Goal: Check status

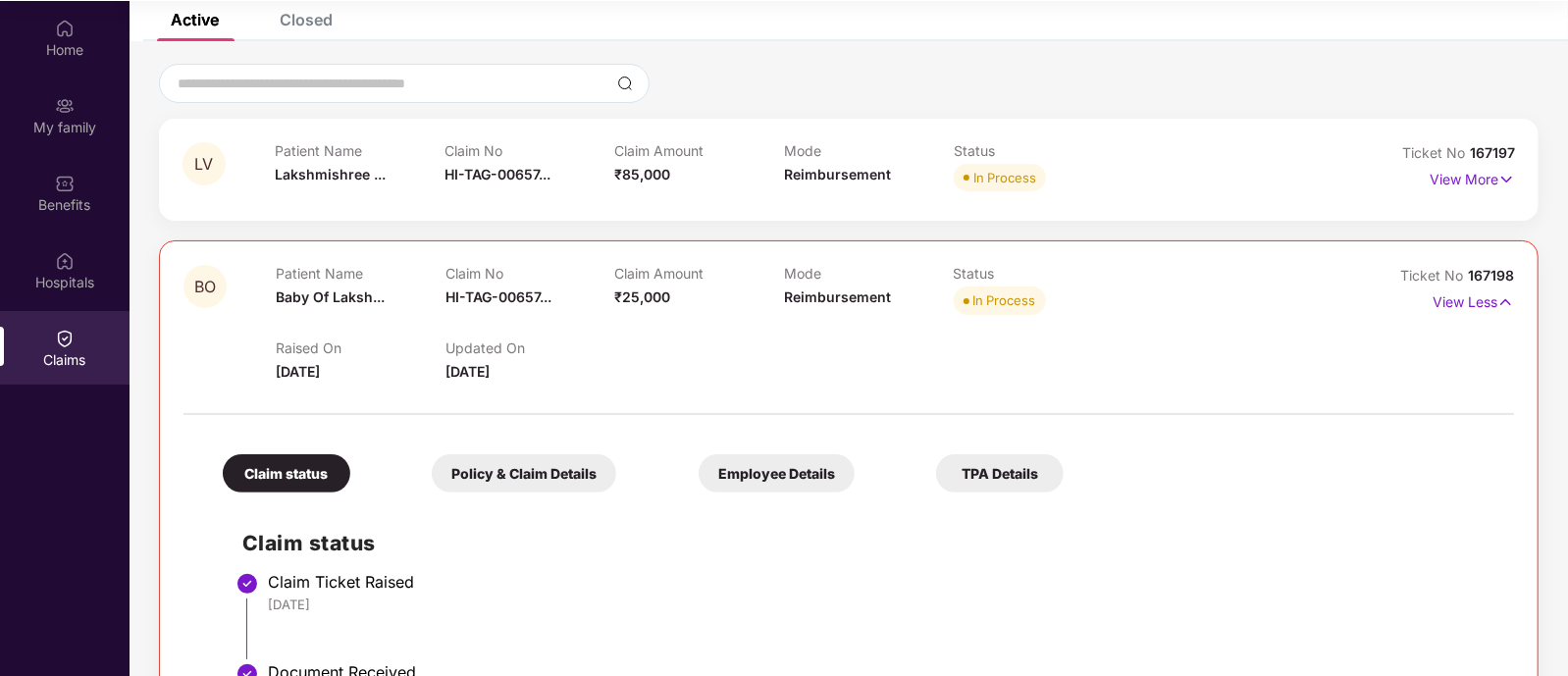
scroll to position [118, 0]
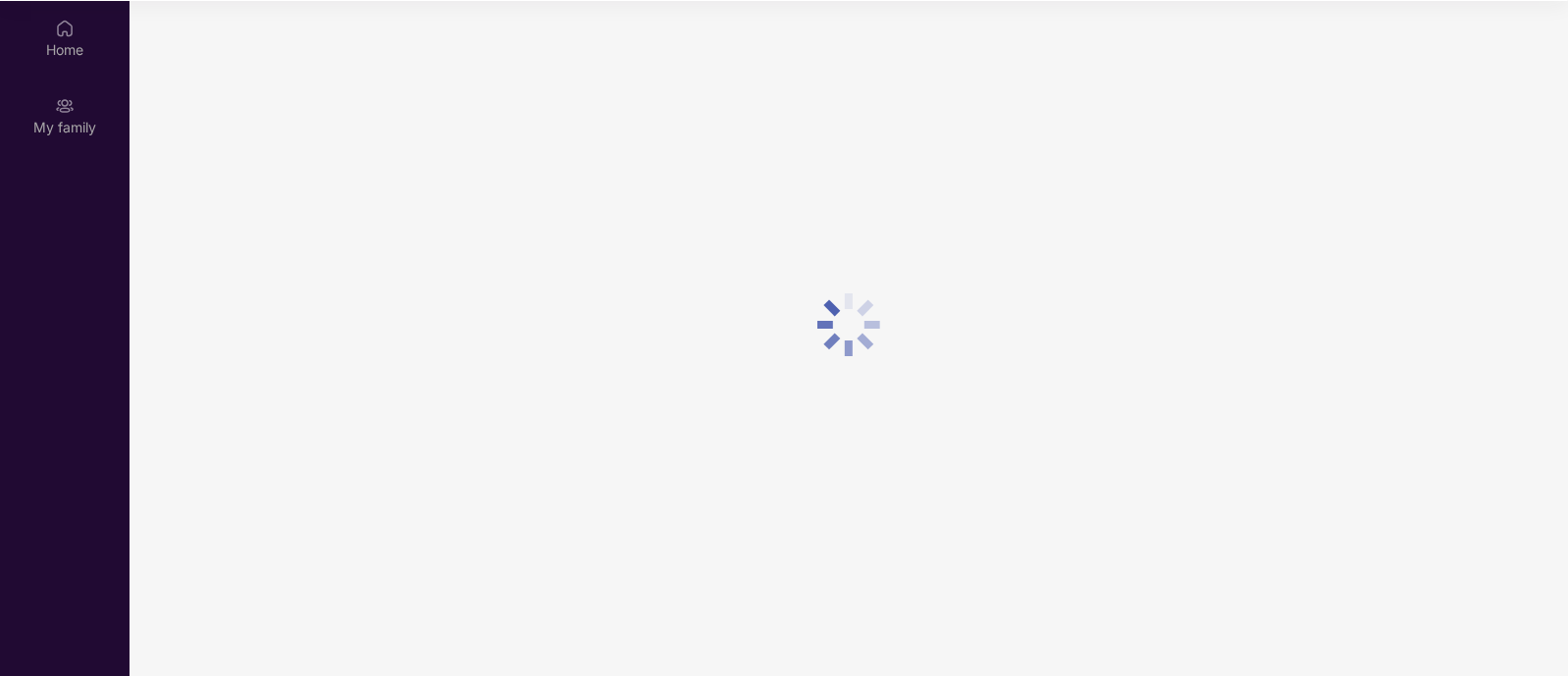
scroll to position [109, 0]
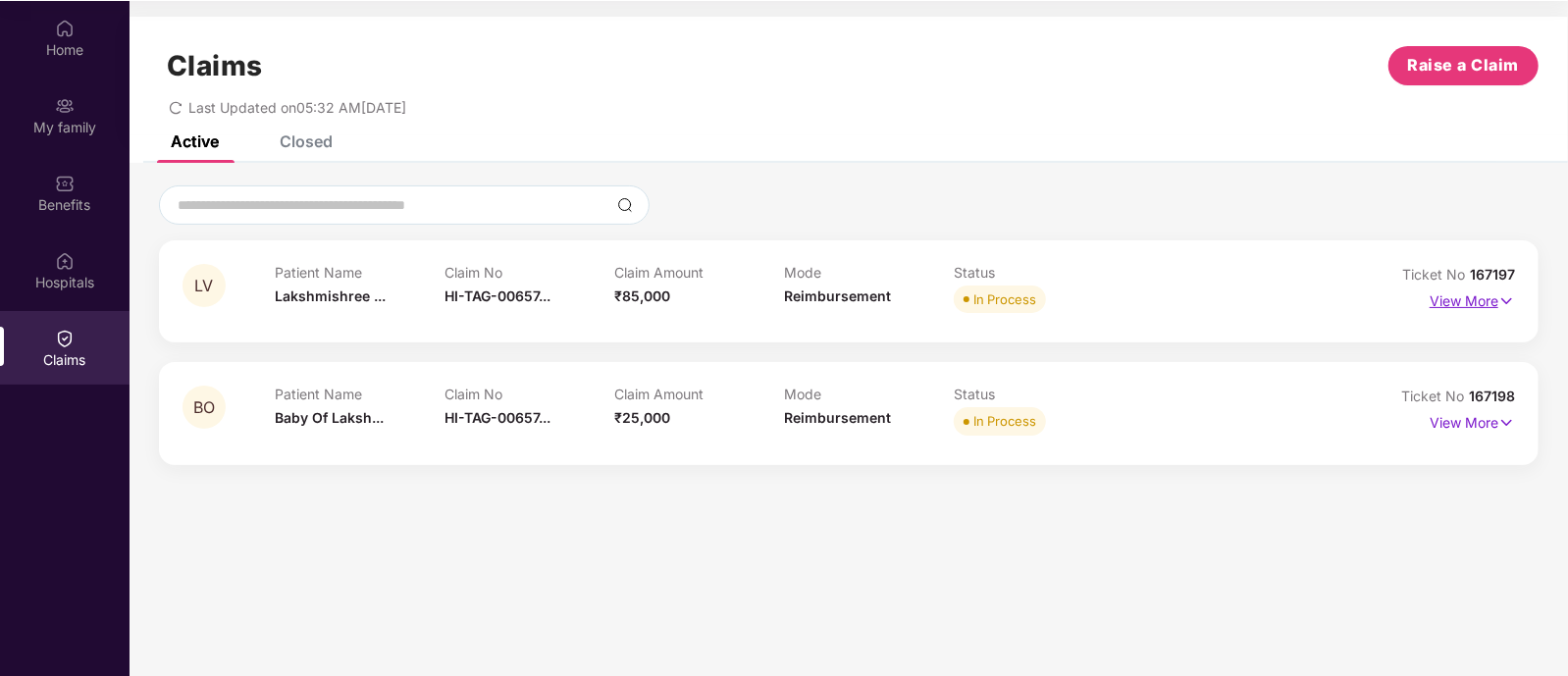
click at [1458, 306] on p "View More" at bounding box center [1472, 298] width 85 height 27
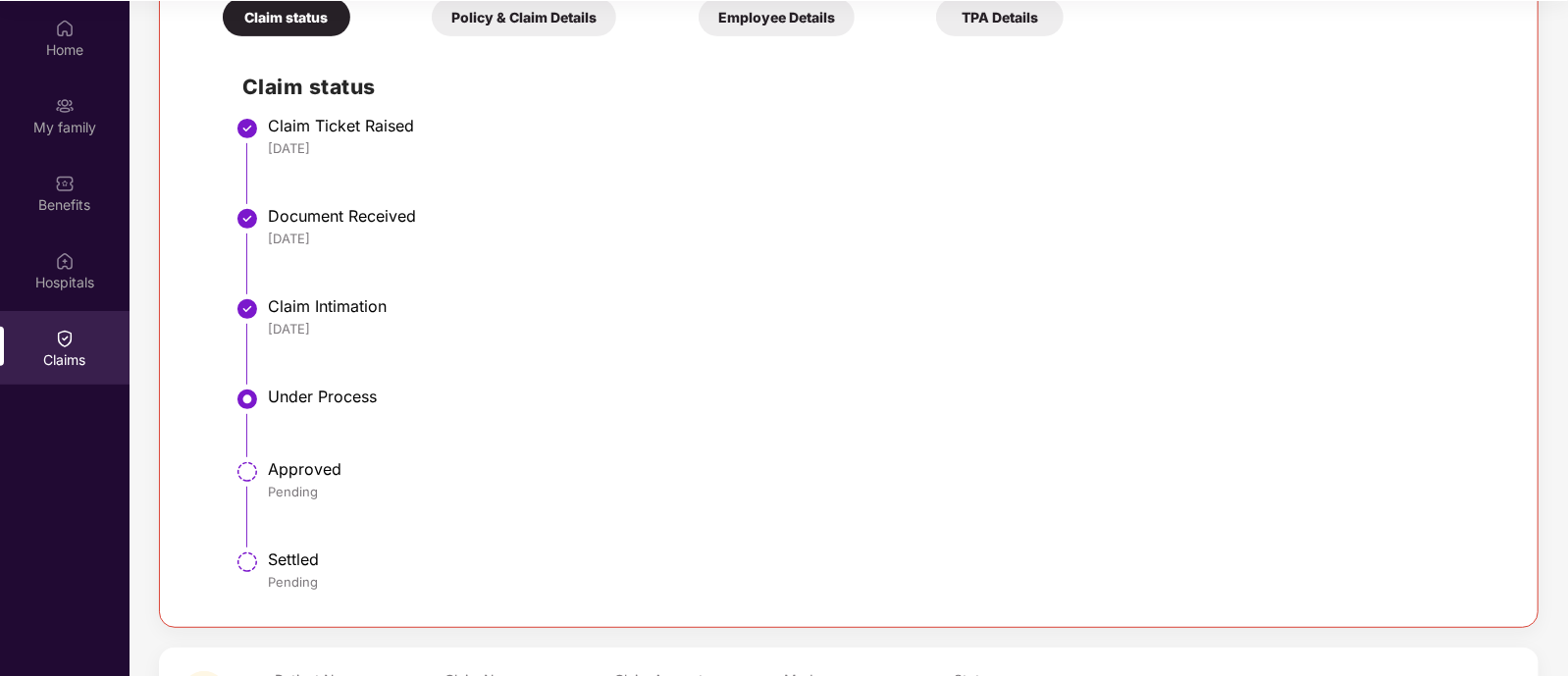
scroll to position [547, 0]
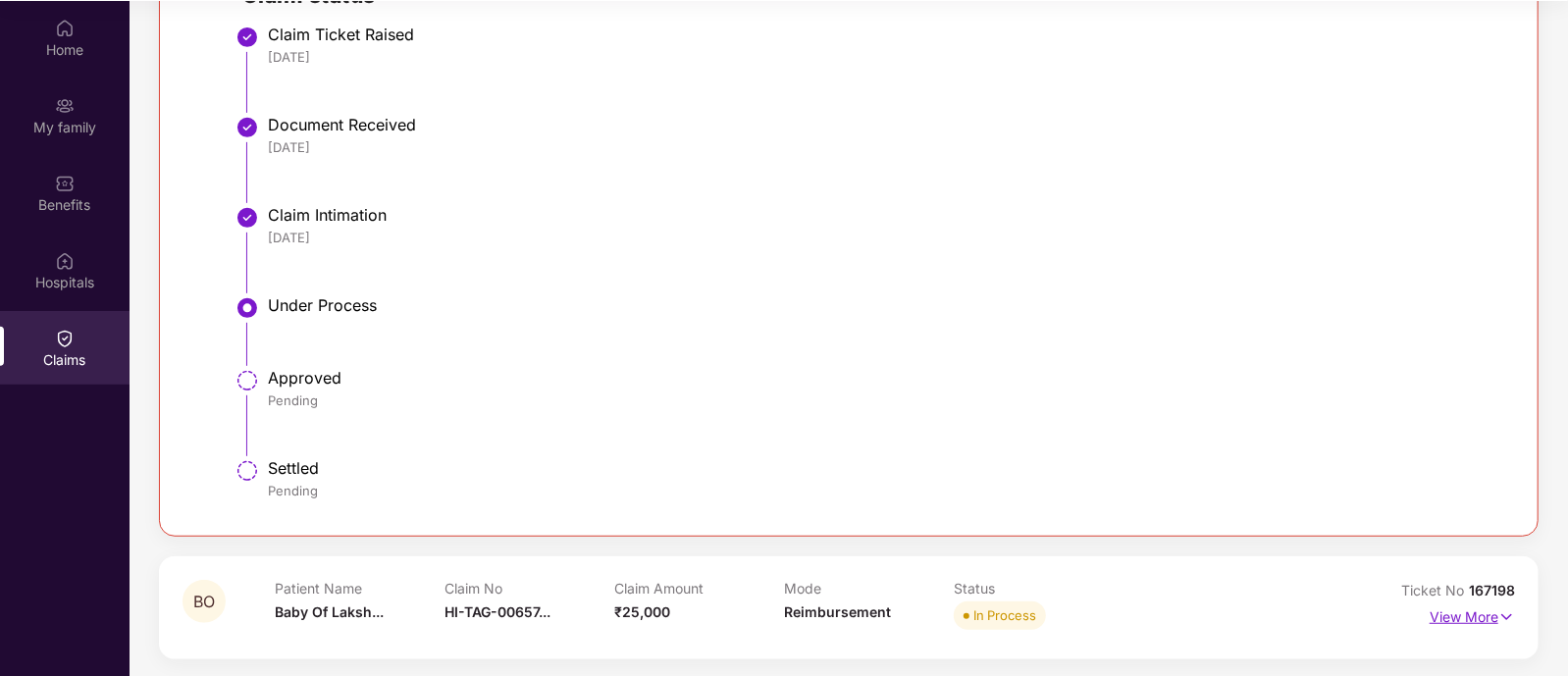
click at [1477, 610] on p "View More" at bounding box center [1472, 615] width 85 height 27
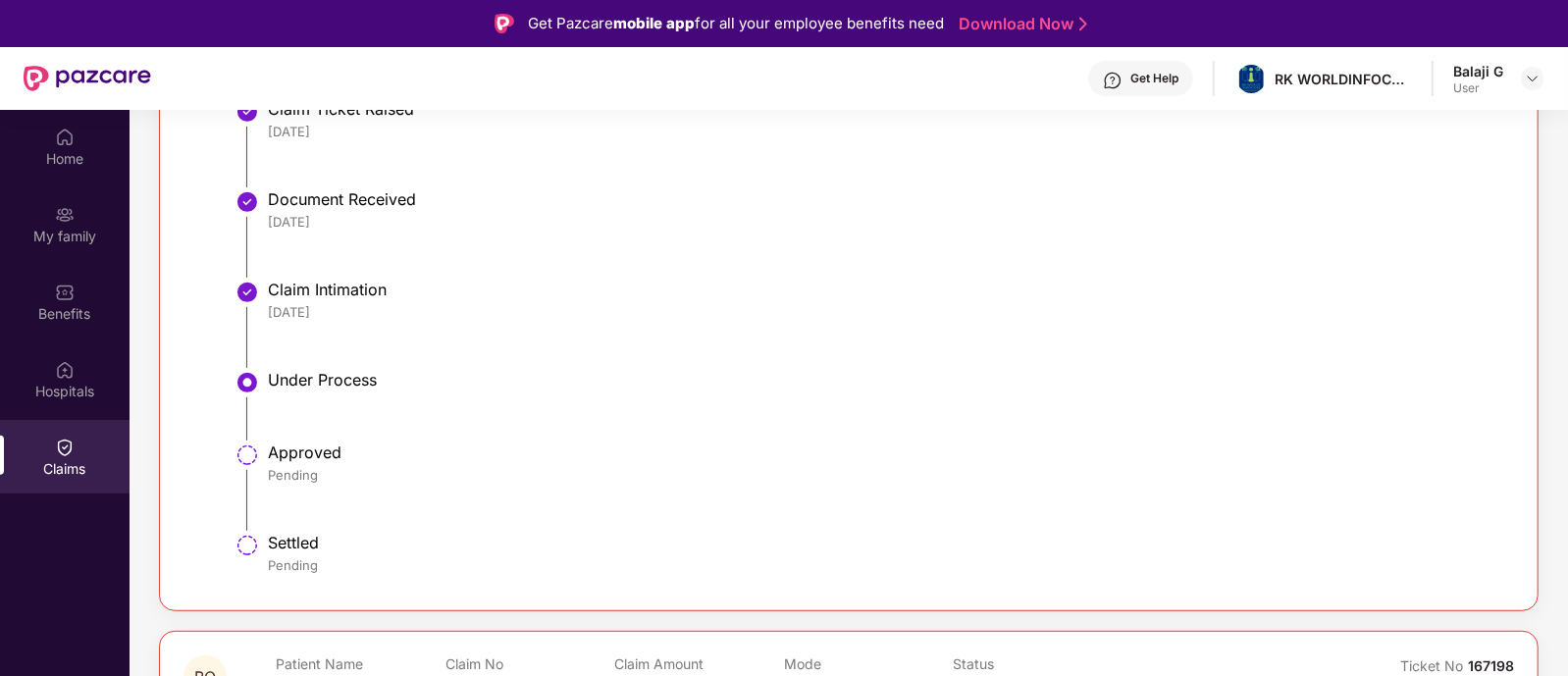
scroll to position [640, 0]
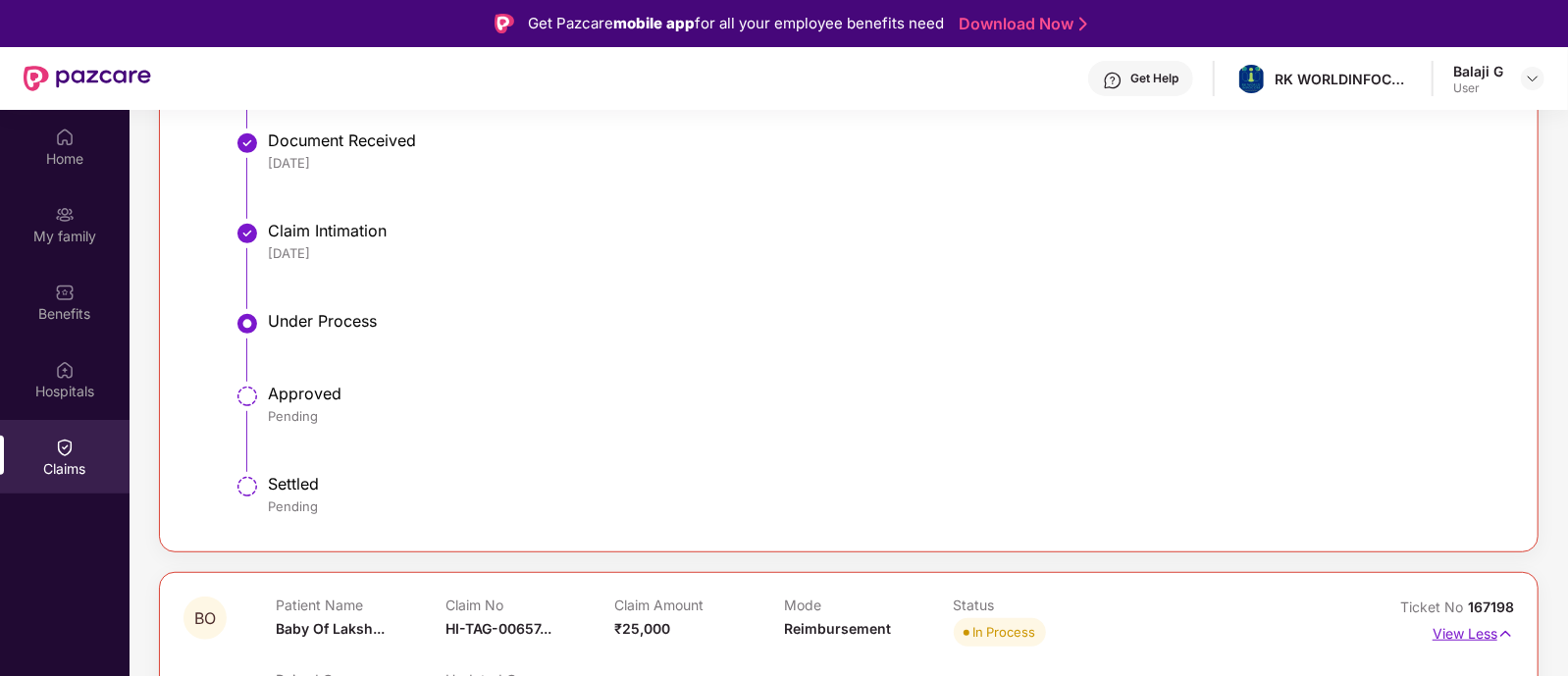
click at [1455, 631] on p "View Less" at bounding box center [1473, 631] width 81 height 27
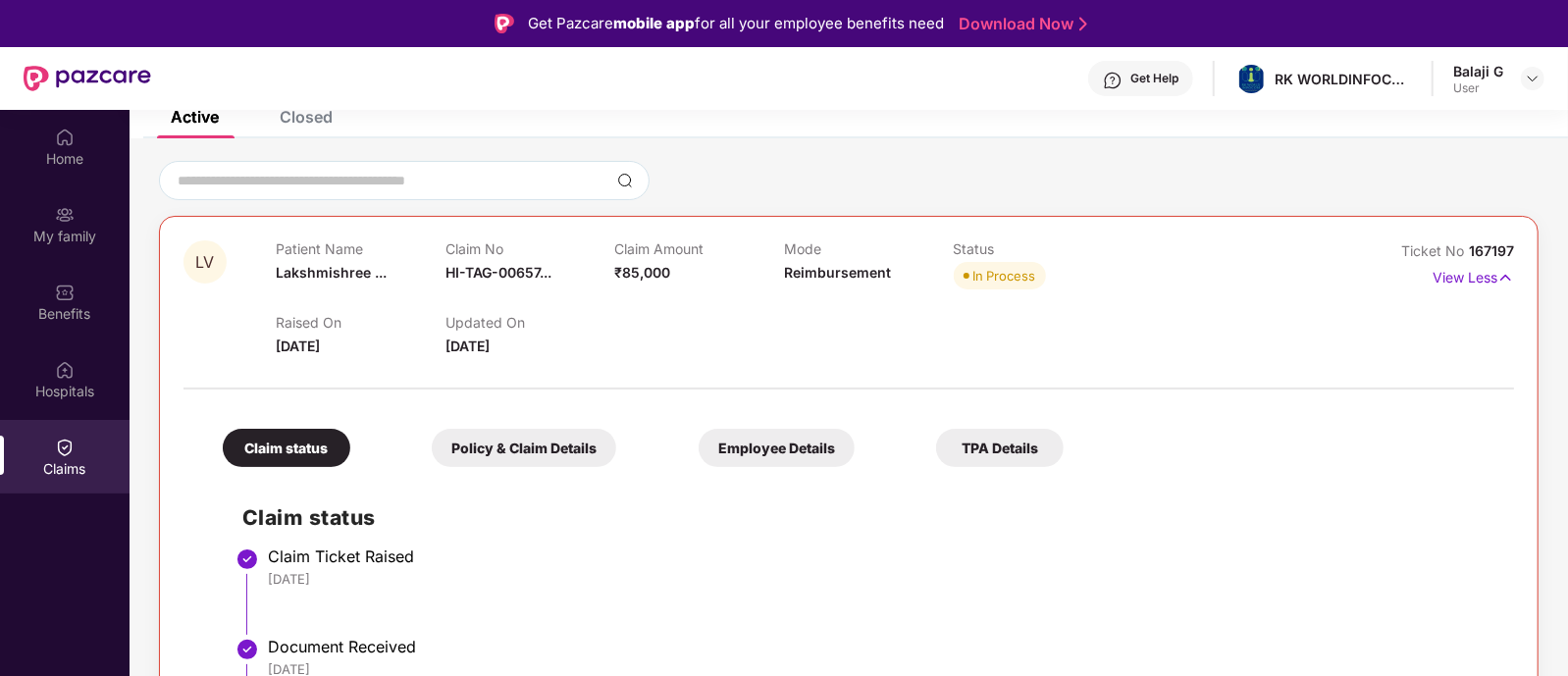
scroll to position [133, 0]
click at [1468, 266] on p "View Less" at bounding box center [1473, 276] width 81 height 27
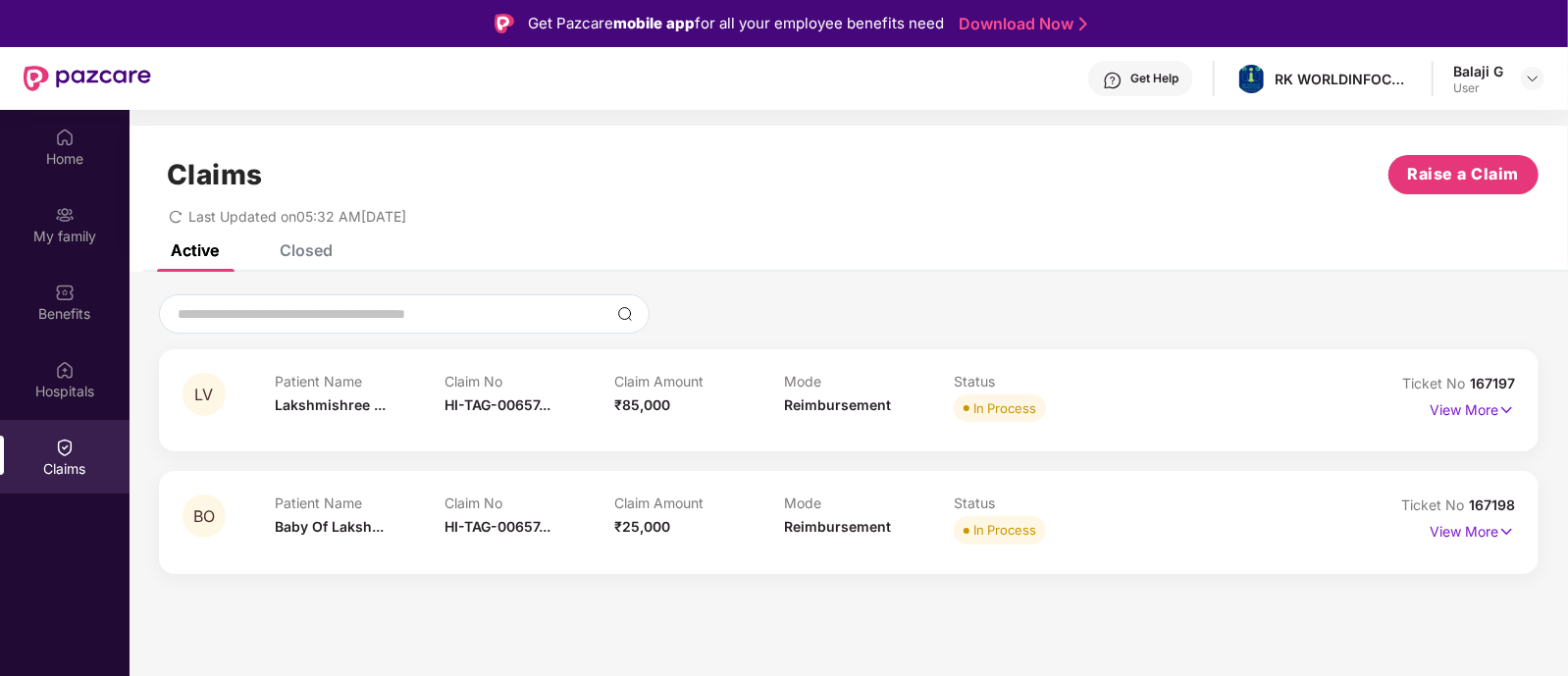
click at [297, 260] on div "Closed" at bounding box center [291, 251] width 82 height 44
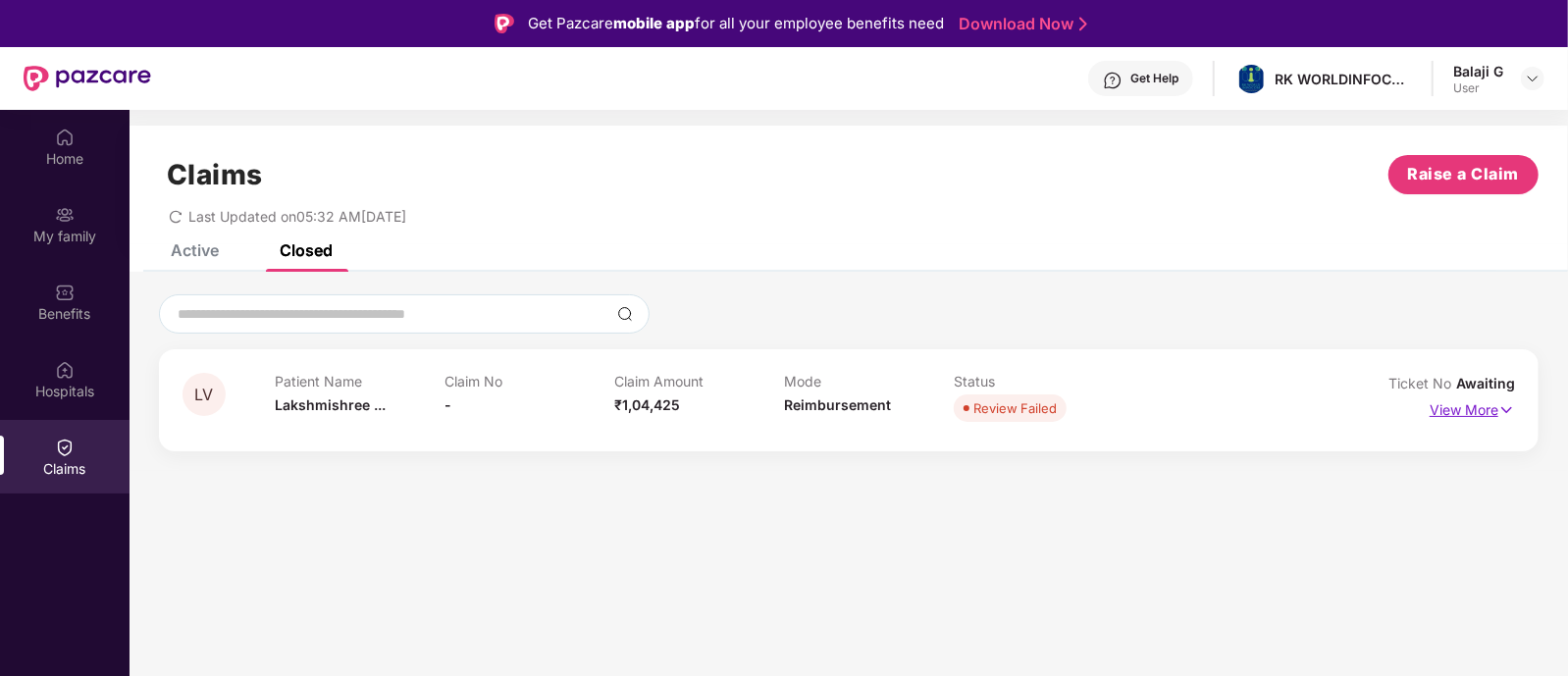
click at [1447, 415] on p "View More" at bounding box center [1472, 407] width 85 height 27
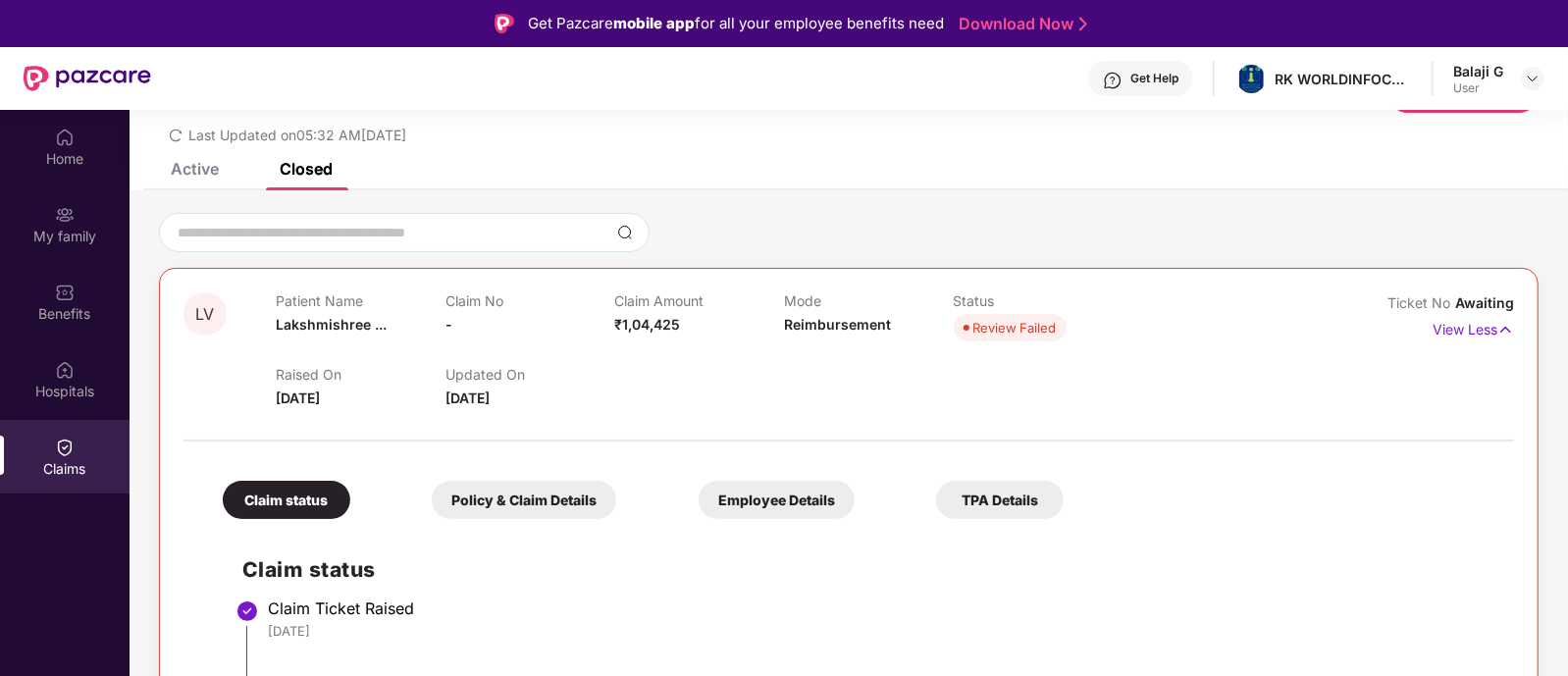
scroll to position [109, 0]
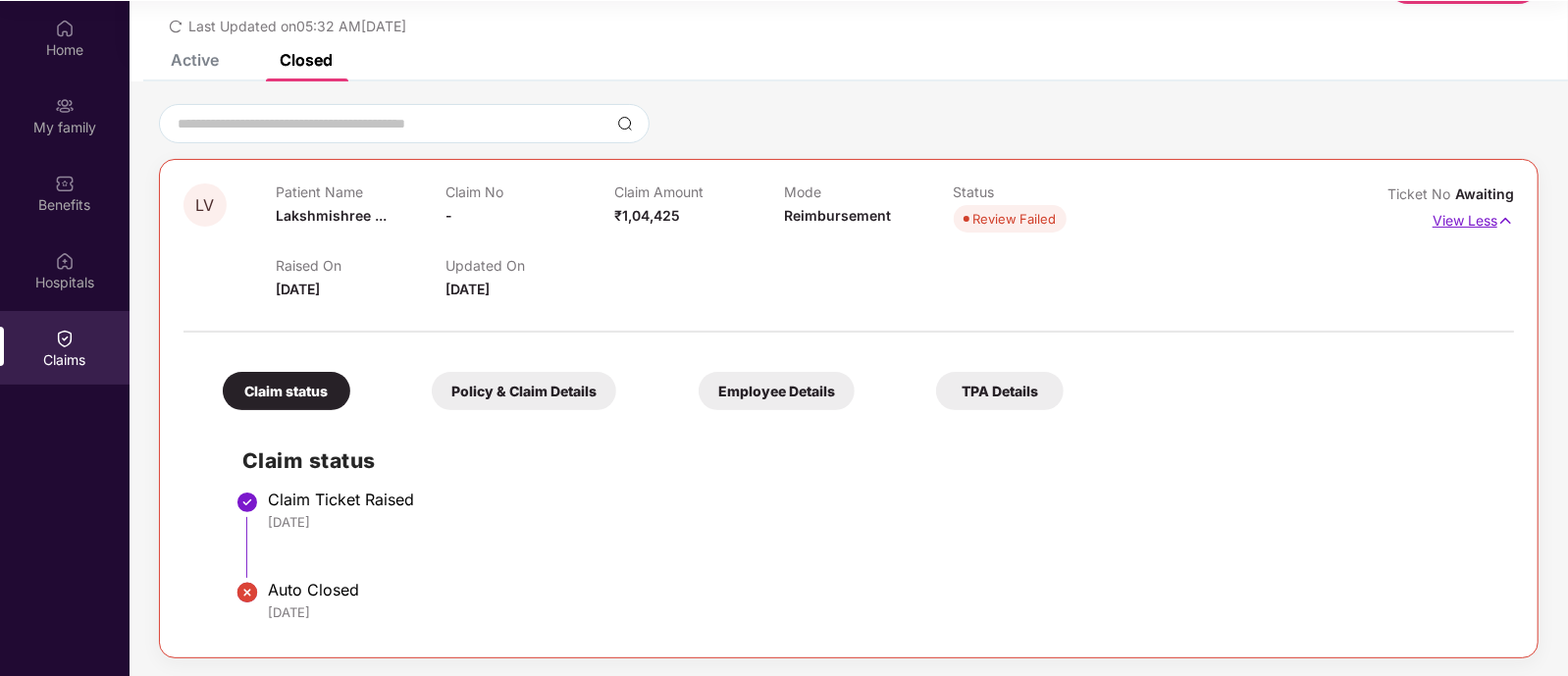
click at [1456, 217] on p "View Less" at bounding box center [1473, 218] width 81 height 27
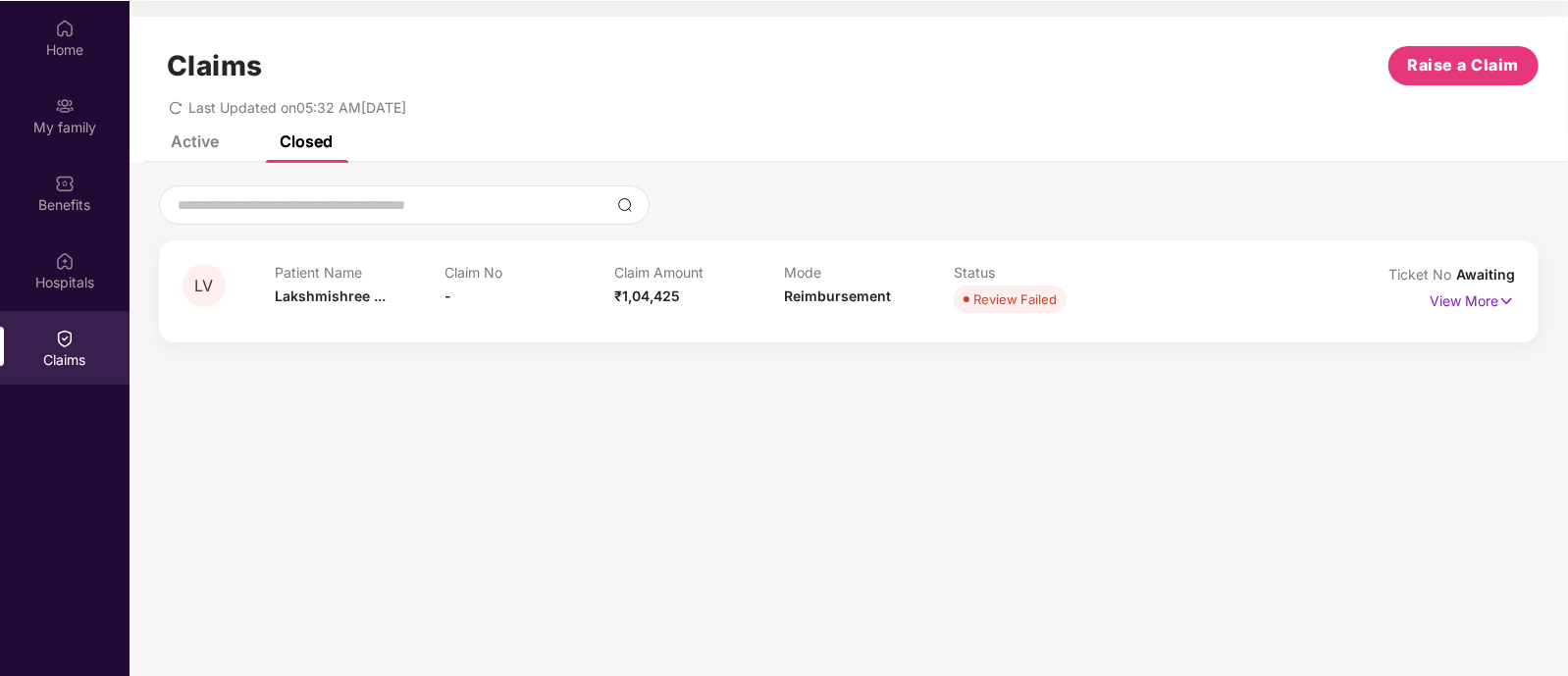
scroll to position [0, 0]
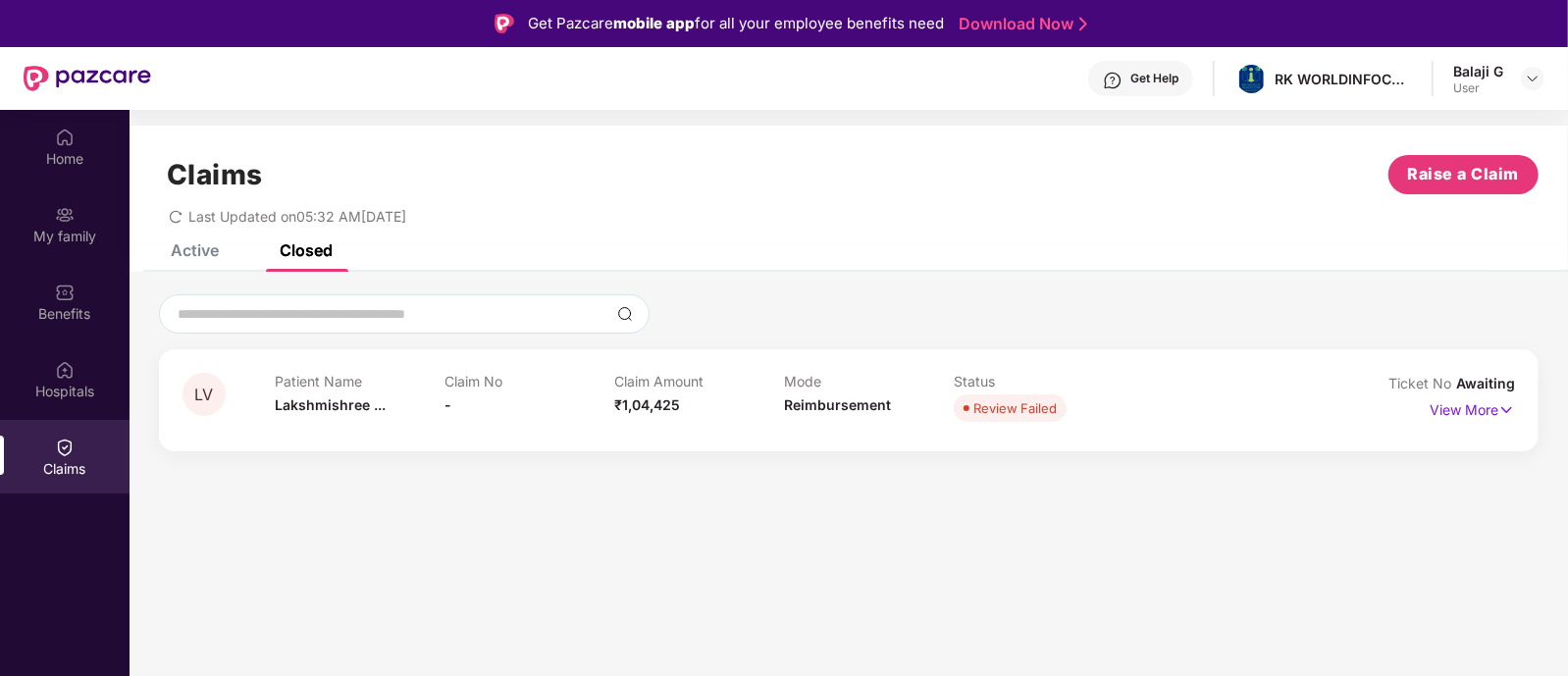
click at [204, 247] on div "Active" at bounding box center [194, 251] width 49 height 20
